Goal: Task Accomplishment & Management: Complete application form

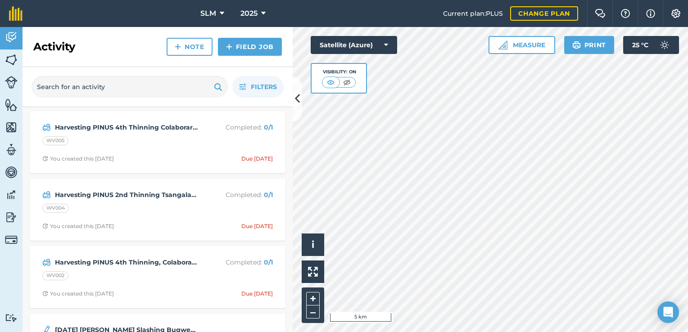
scroll to position [135, 0]
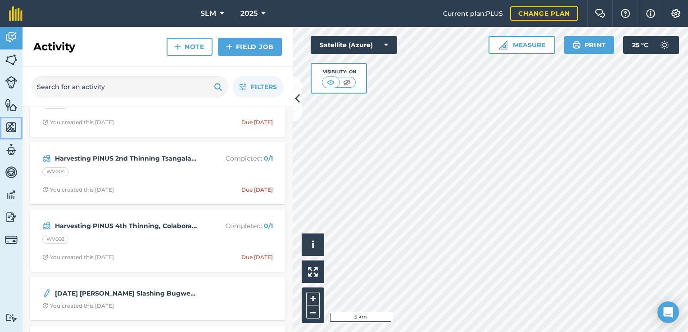
click at [11, 125] on img at bounding box center [11, 128] width 13 height 14
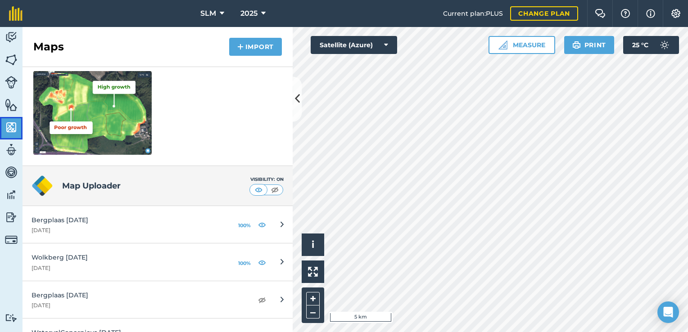
scroll to position [180, 0]
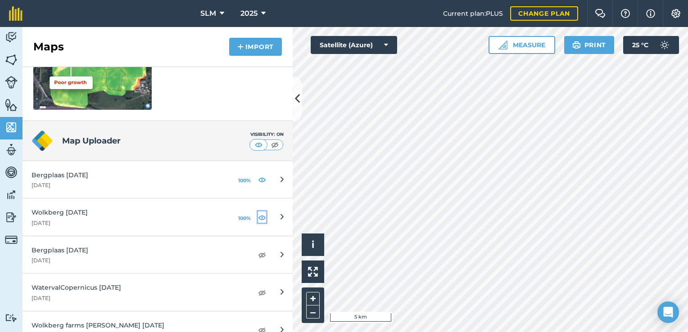
click at [258, 217] on img at bounding box center [262, 217] width 8 height 11
click at [258, 181] on img at bounding box center [262, 179] width 8 height 11
click at [12, 35] on img at bounding box center [11, 38] width 13 height 14
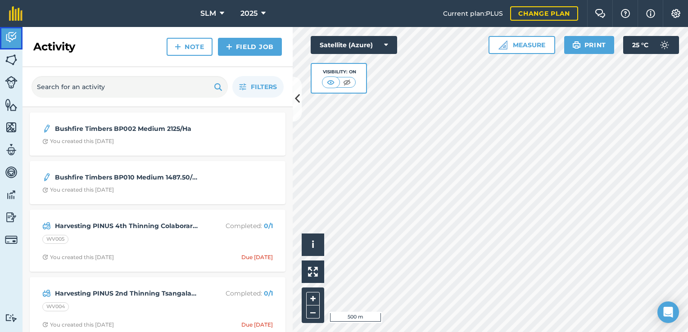
click at [12, 40] on img at bounding box center [11, 38] width 13 height 14
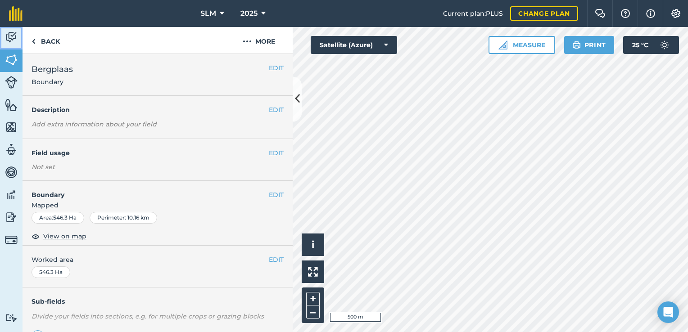
click at [11, 35] on img at bounding box center [11, 38] width 13 height 14
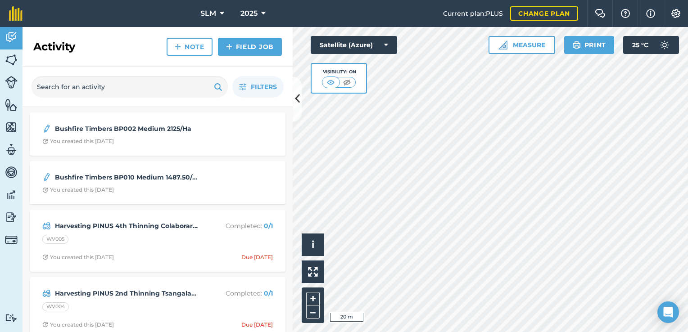
click at [392, 82] on div "Hello i © 2025 TomTom, Microsoft 20 m + – Satellite (Azure) Visibility: On Meas…" at bounding box center [490, 179] width 395 height 305
click at [11, 127] on img at bounding box center [11, 128] width 13 height 14
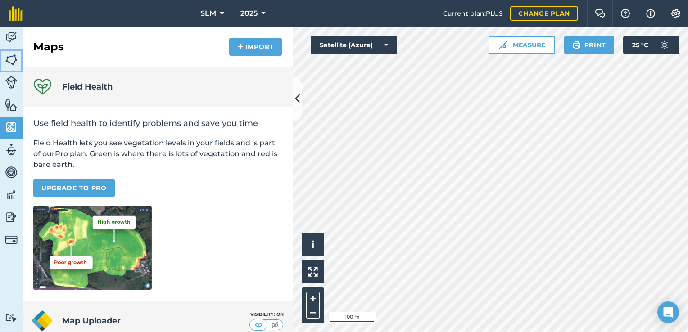
click at [9, 62] on img at bounding box center [11, 60] width 13 height 14
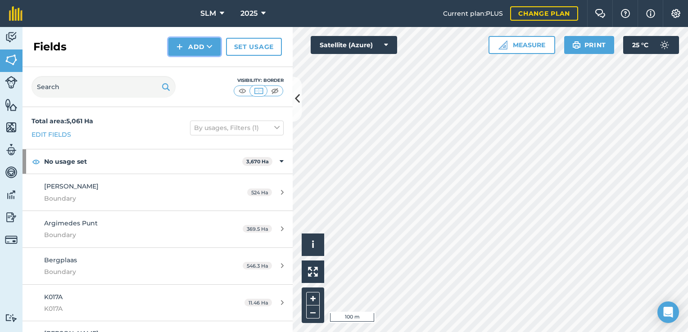
click at [200, 42] on button "Add" at bounding box center [194, 47] width 52 height 18
click at [193, 66] on link "Draw" at bounding box center [195, 67] width 50 height 20
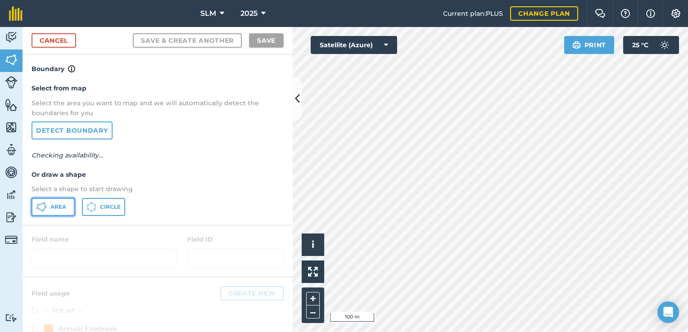
click at [58, 208] on span "Area" at bounding box center [58, 206] width 16 height 7
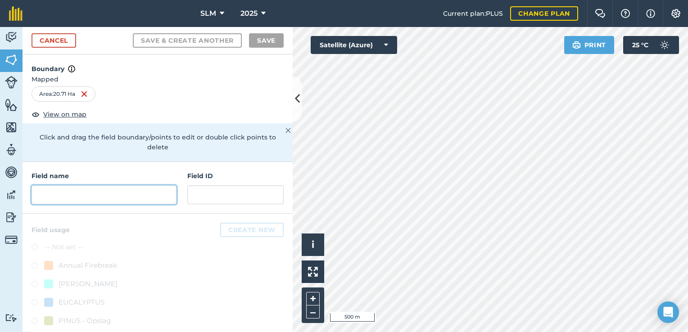
click at [122, 194] on input "text" at bounding box center [104, 194] width 145 height 19
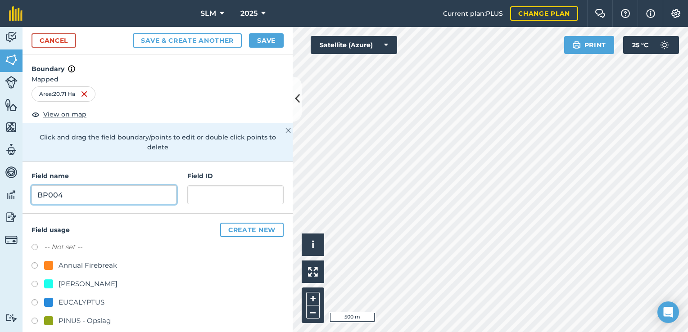
type input "BP004"
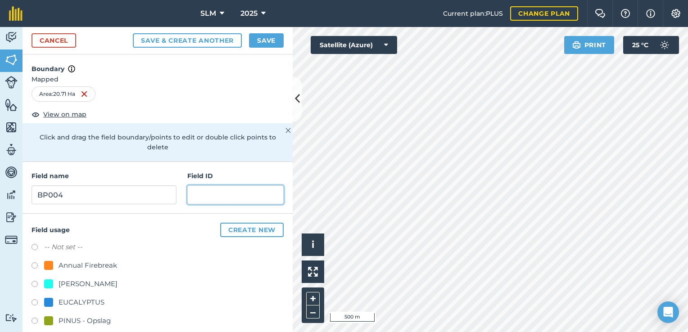
click at [222, 189] on input "text" at bounding box center [235, 194] width 96 height 19
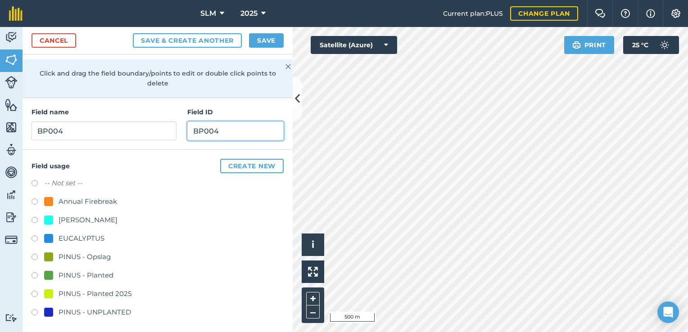
scroll to position [65, 0]
type input "BP004"
click at [34, 310] on label at bounding box center [38, 312] width 13 height 9
radio input "true"
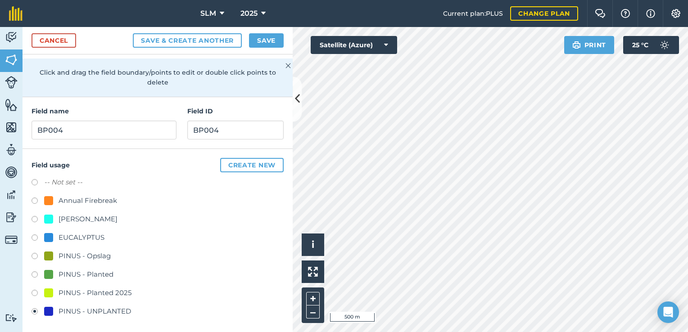
click at [32, 308] on label at bounding box center [38, 312] width 13 height 9
click at [34, 272] on label at bounding box center [38, 275] width 13 height 9
radio input "true"
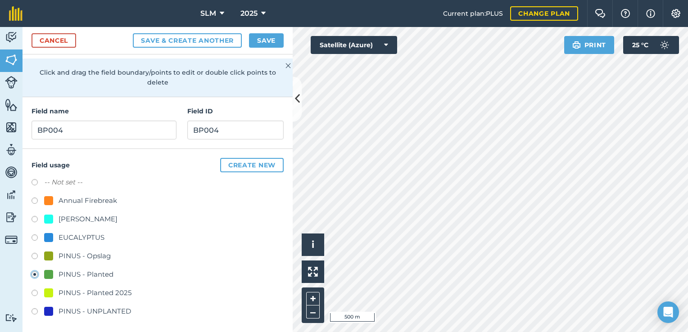
scroll to position [0, 0]
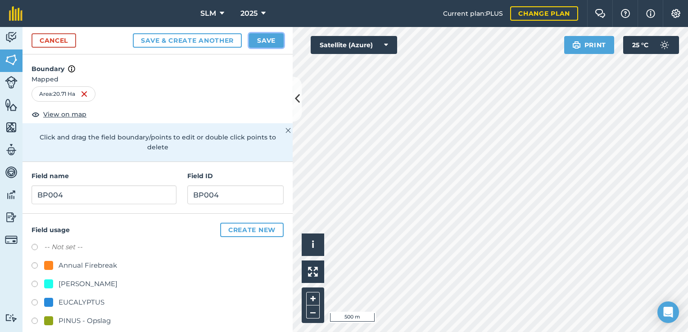
click at [260, 42] on button "Save" at bounding box center [266, 40] width 35 height 14
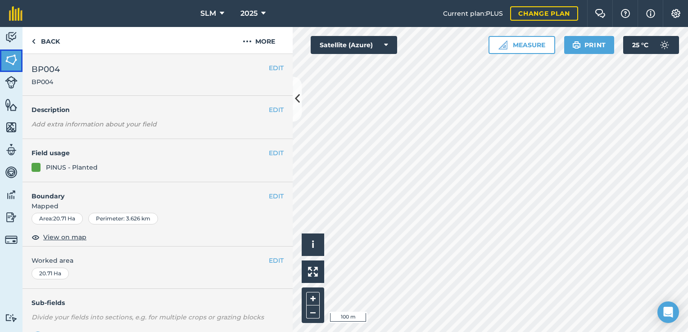
click at [11, 59] on img at bounding box center [11, 60] width 13 height 14
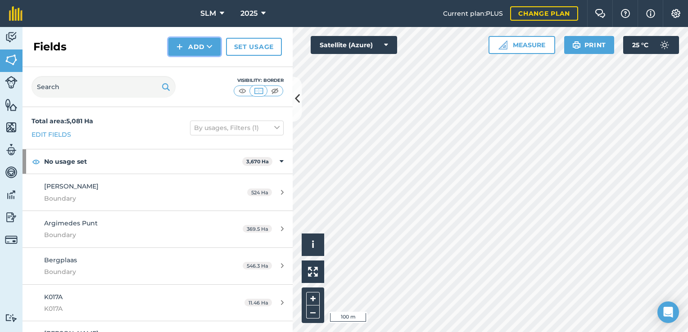
click at [193, 50] on button "Add" at bounding box center [194, 47] width 52 height 18
click at [196, 67] on link "Draw" at bounding box center [195, 67] width 50 height 20
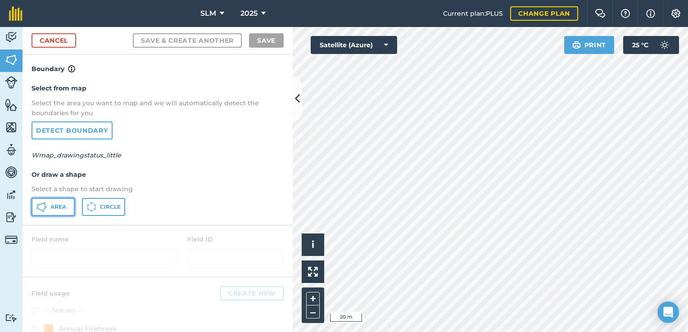
click at [44, 210] on icon at bounding box center [41, 207] width 11 height 11
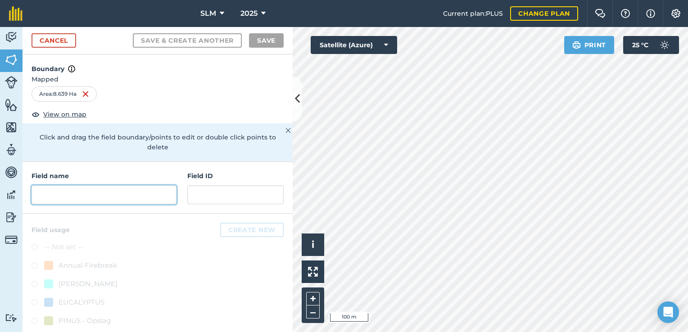
click at [80, 190] on input "text" at bounding box center [104, 194] width 145 height 19
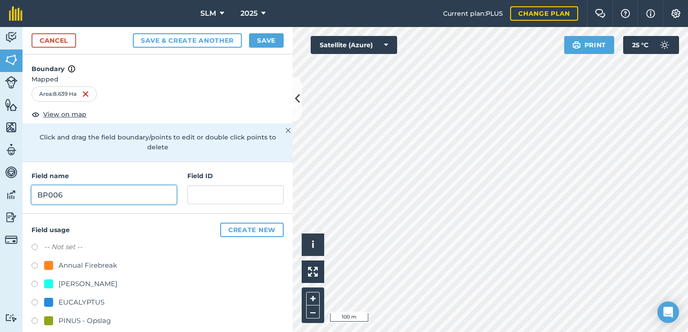
type input "BP006"
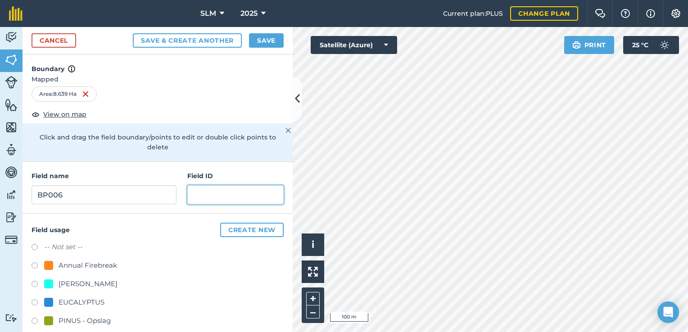
click at [211, 196] on input "text" at bounding box center [235, 194] width 96 height 19
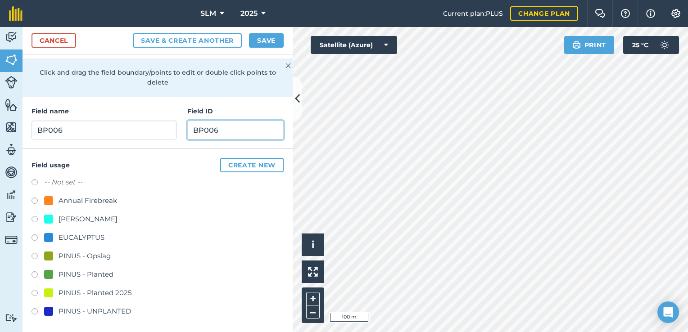
type input "BP006"
click at [35, 274] on label at bounding box center [38, 275] width 13 height 9
radio input "true"
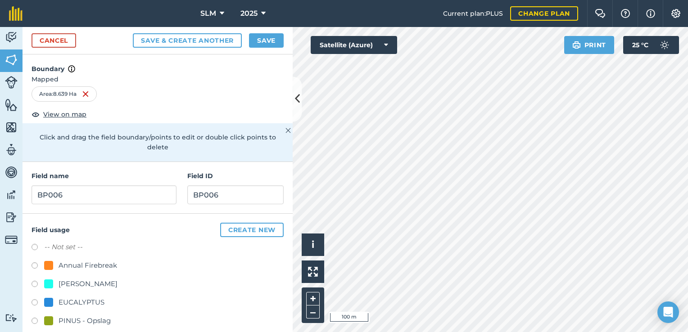
scroll to position [0, 0]
click at [266, 42] on button "Save" at bounding box center [266, 40] width 35 height 14
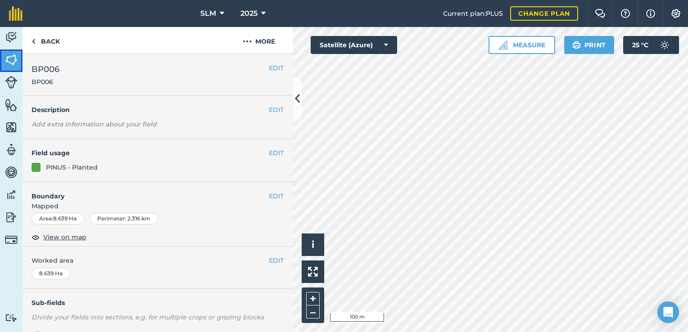
click at [8, 58] on img at bounding box center [11, 60] width 13 height 14
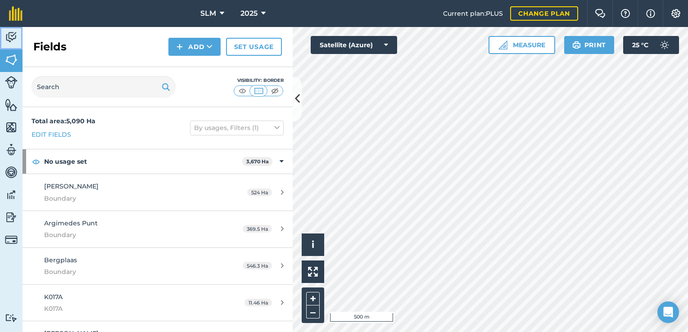
click at [13, 37] on img at bounding box center [11, 38] width 13 height 14
click at [12, 130] on img at bounding box center [11, 128] width 13 height 14
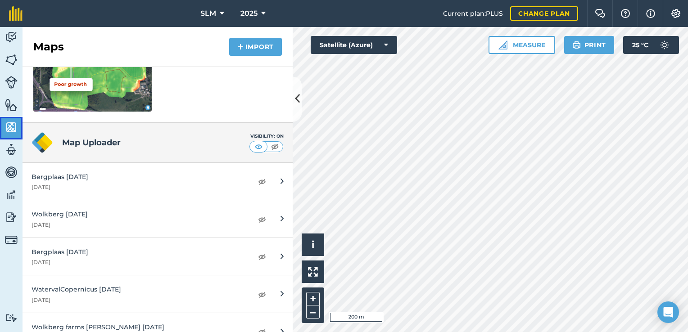
scroll to position [180, 0]
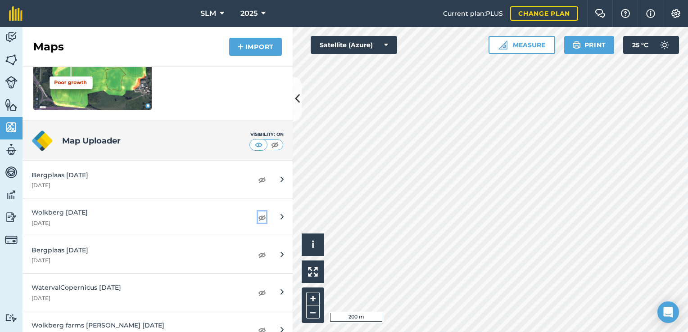
click at [258, 218] on img at bounding box center [262, 217] width 8 height 11
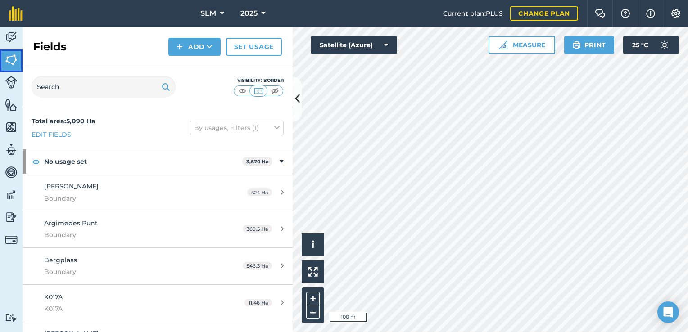
click at [10, 60] on img at bounding box center [11, 60] width 13 height 14
click at [204, 49] on button "Add" at bounding box center [194, 47] width 52 height 18
click at [200, 69] on link "Draw" at bounding box center [195, 67] width 50 height 20
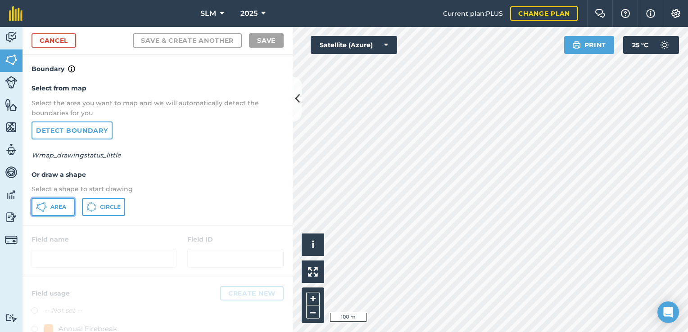
click at [59, 209] on span "Area" at bounding box center [58, 206] width 16 height 7
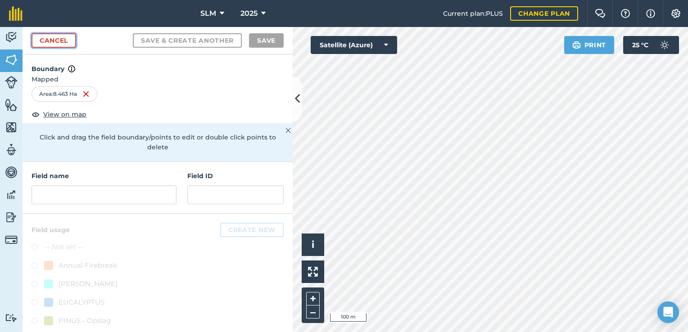
click at [50, 38] on link "Cancel" at bounding box center [54, 40] width 45 height 14
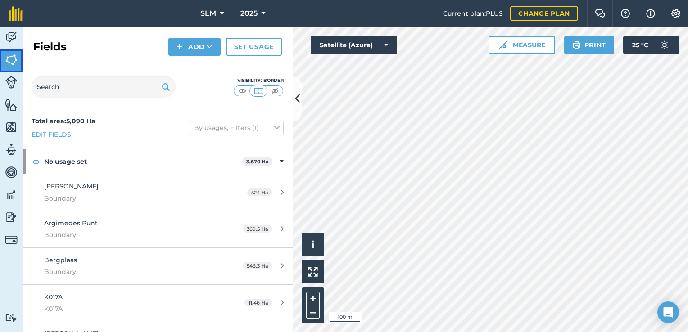
click at [7, 62] on img at bounding box center [11, 60] width 13 height 14
click at [198, 49] on button "Add" at bounding box center [194, 47] width 52 height 18
click at [195, 64] on link "Draw" at bounding box center [195, 67] width 50 height 20
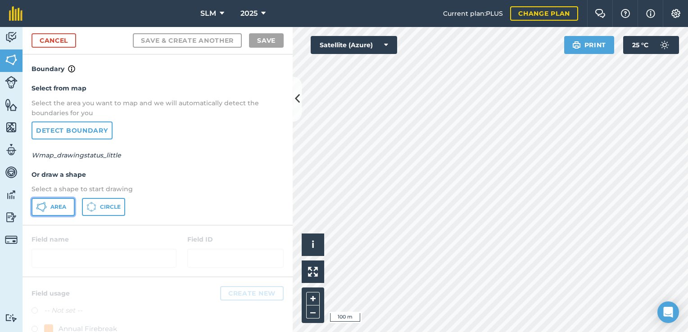
click at [62, 212] on button "Area" at bounding box center [53, 207] width 43 height 18
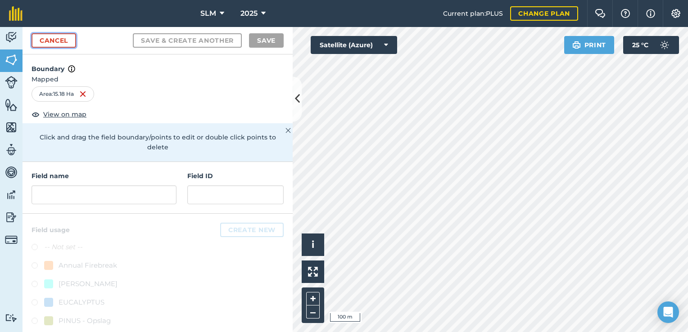
click at [51, 41] on link "Cancel" at bounding box center [54, 40] width 45 height 14
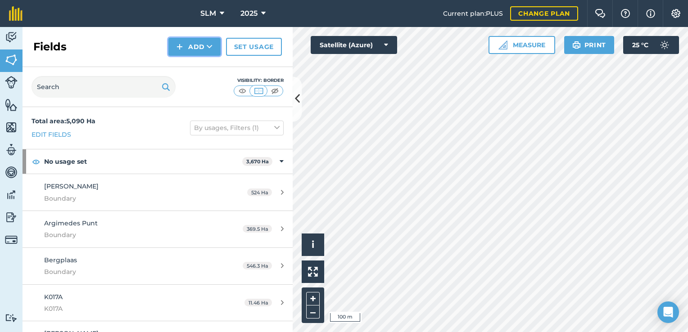
click at [195, 44] on button "Add" at bounding box center [194, 47] width 52 height 18
click at [203, 69] on link "Draw" at bounding box center [195, 67] width 50 height 20
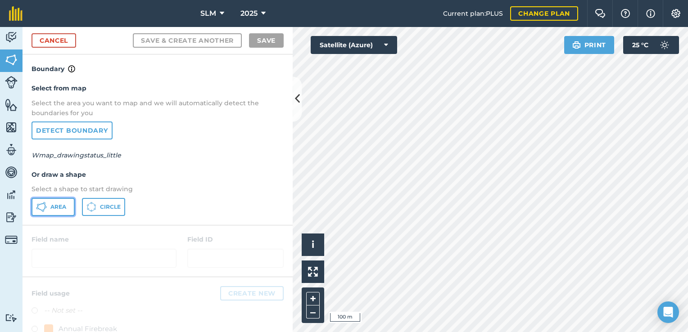
click at [52, 207] on span "Area" at bounding box center [58, 206] width 16 height 7
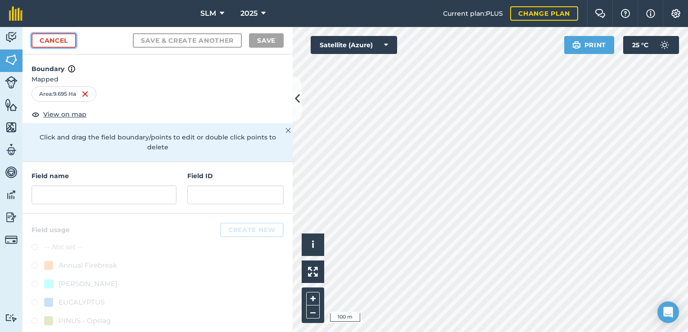
click at [47, 44] on link "Cancel" at bounding box center [54, 40] width 45 height 14
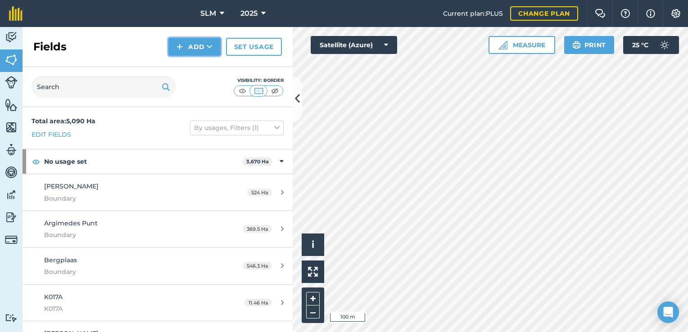
click at [207, 52] on button "Add" at bounding box center [194, 47] width 52 height 18
click at [193, 67] on link "Draw" at bounding box center [195, 67] width 50 height 20
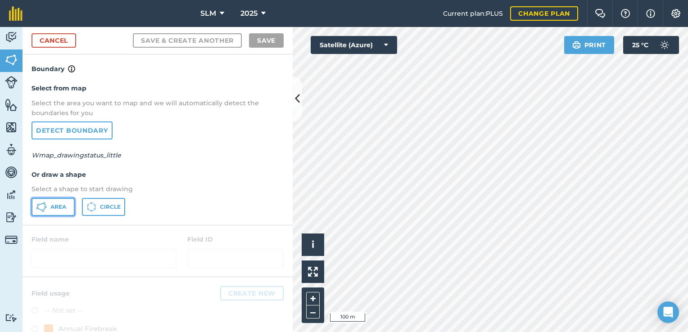
click at [48, 210] on button "Area" at bounding box center [53, 207] width 43 height 18
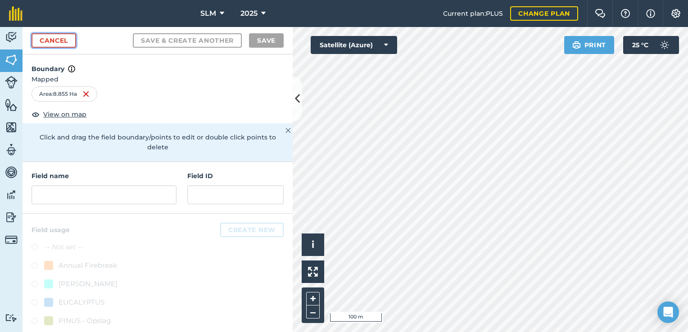
click at [50, 39] on link "Cancel" at bounding box center [54, 40] width 45 height 14
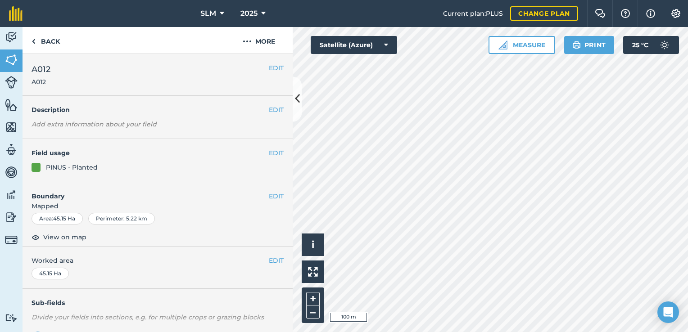
click at [500, 332] on html "SLM 2025 Current plan : PLUS Change plan Farm Chat Help Info Settings SLM - 202…" at bounding box center [344, 166] width 688 height 332
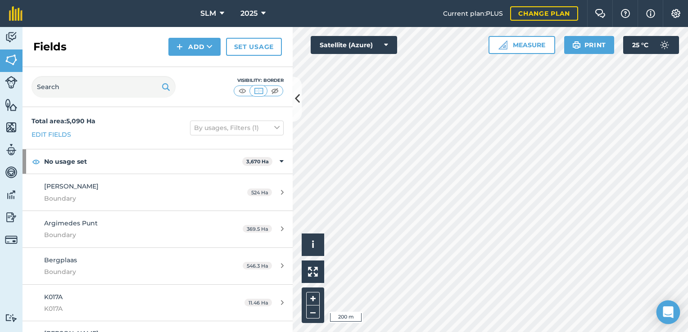
click at [670, 309] on body "SLM 2025 Current plan : PLUS Change plan Farm Chat Help Info Settings SLM - 202…" at bounding box center [344, 166] width 688 height 332
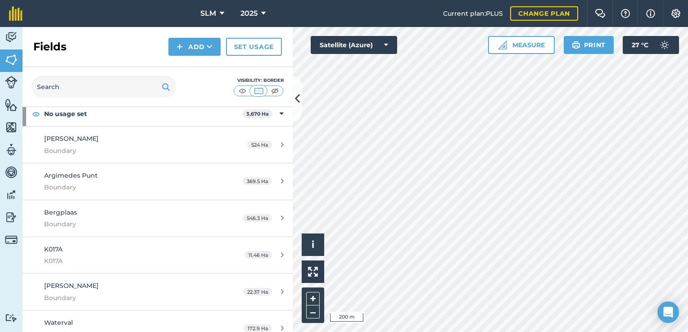
scroll to position [90, 0]
